Goal: Information Seeking & Learning: Learn about a topic

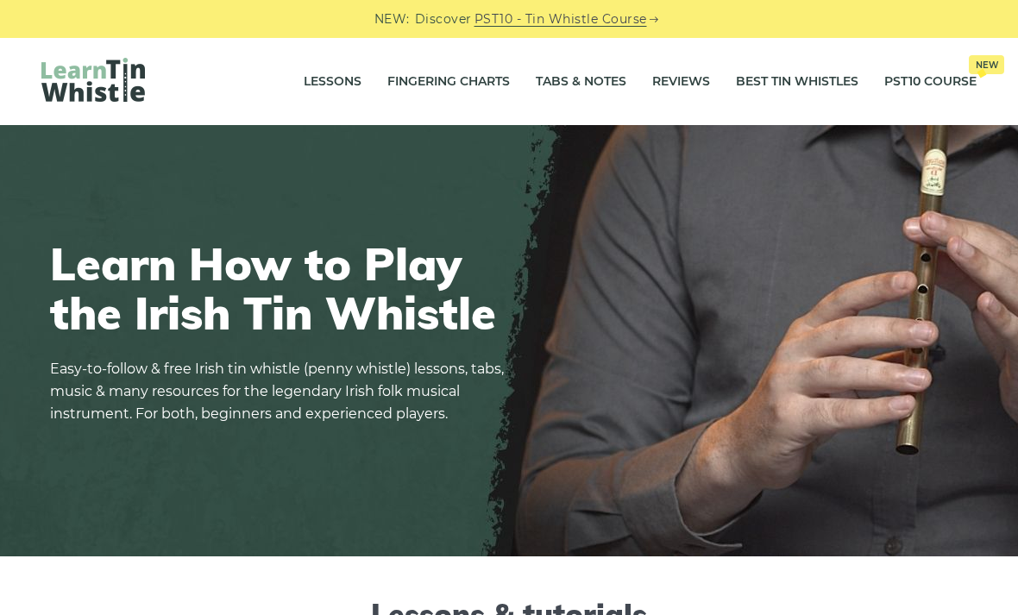
click at [569, 65] on link "Tabs & Notes" at bounding box center [581, 81] width 91 height 43
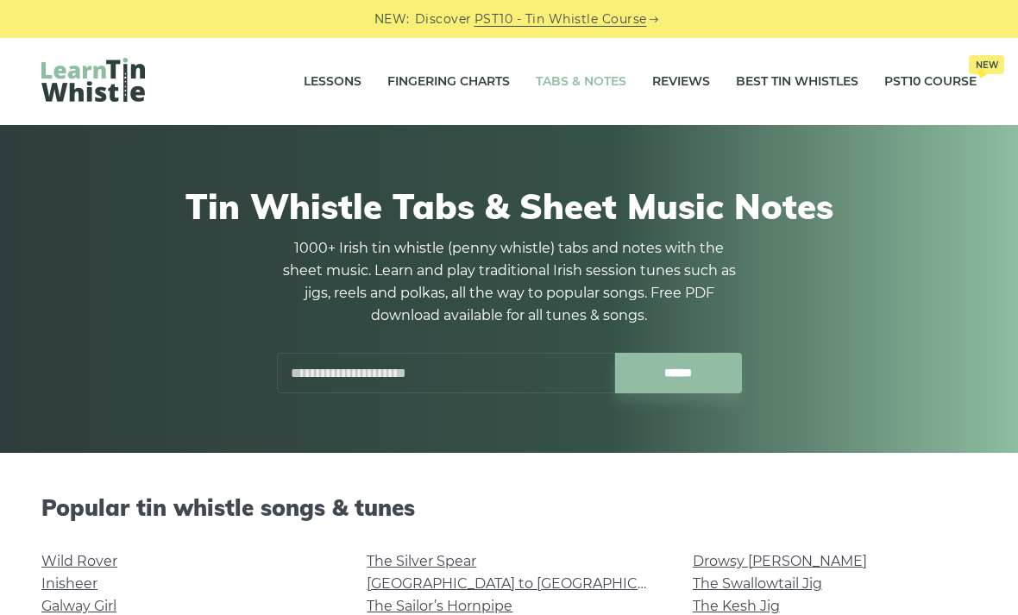
click at [444, 383] on input "text" at bounding box center [446, 373] width 338 height 41
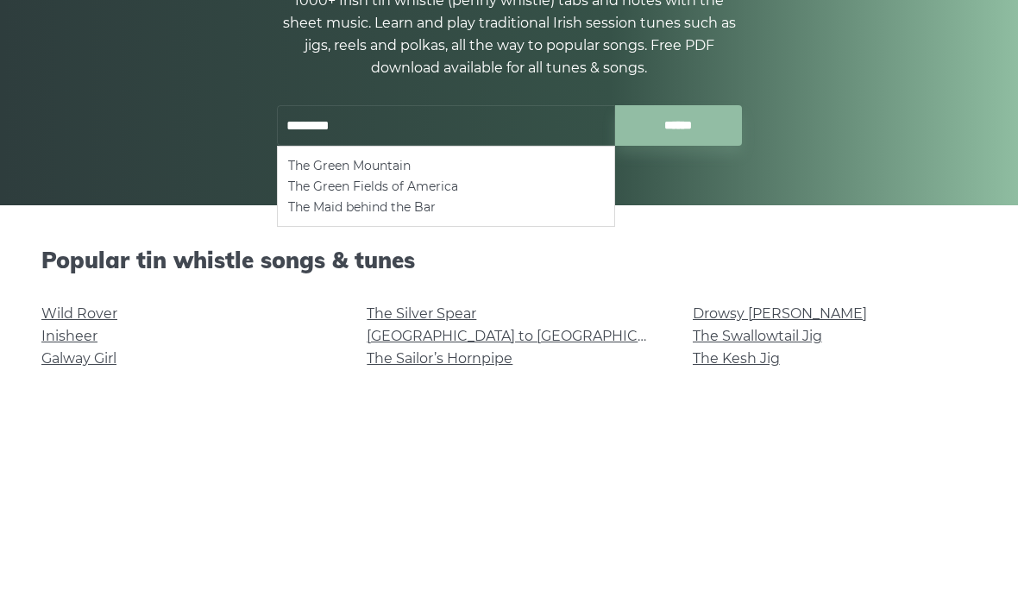
click at [465, 403] on li "The Green Mountain" at bounding box center [446, 413] width 316 height 21
type input "**********"
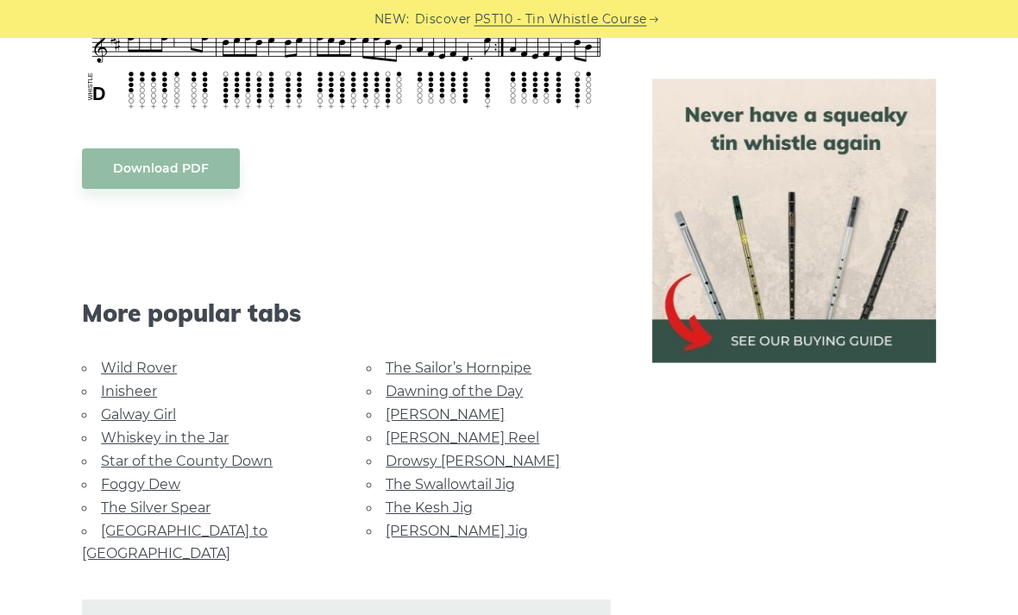
scroll to position [1279, 0]
click at [169, 369] on link "Wild Rover" at bounding box center [139, 367] width 76 height 16
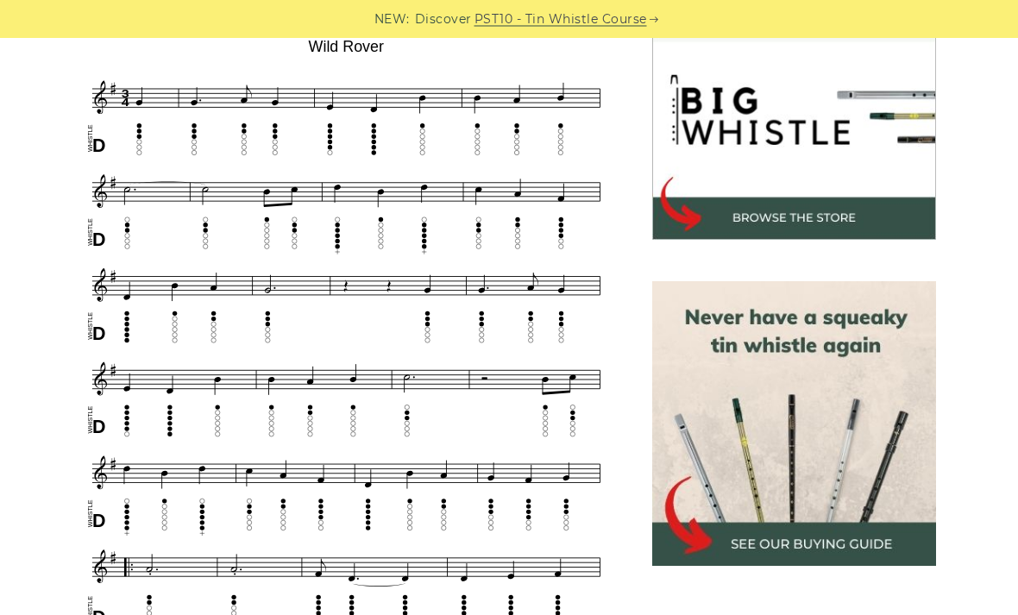
scroll to position [530, 0]
